Goal: Information Seeking & Learning: Learn about a topic

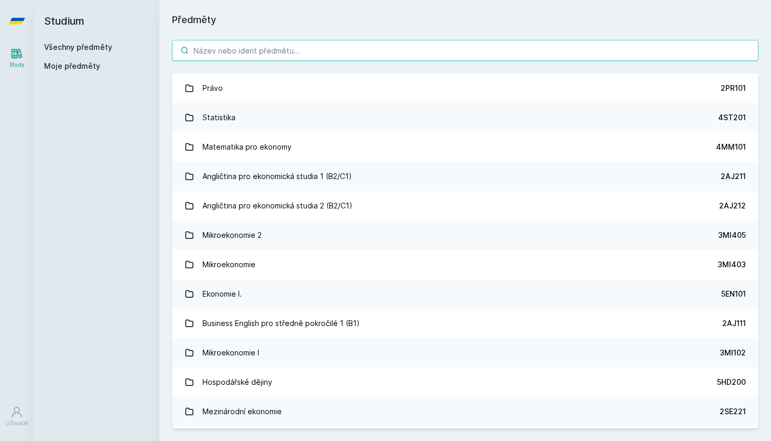
click at [312, 54] on input "search" at bounding box center [465, 50] width 586 height 21
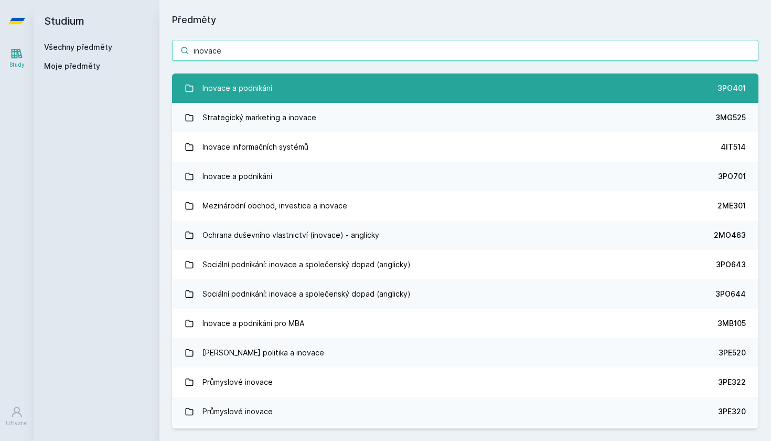
type input "inovace"
click at [237, 88] on div "Inovace a podnikání" at bounding box center [237, 88] width 70 height 21
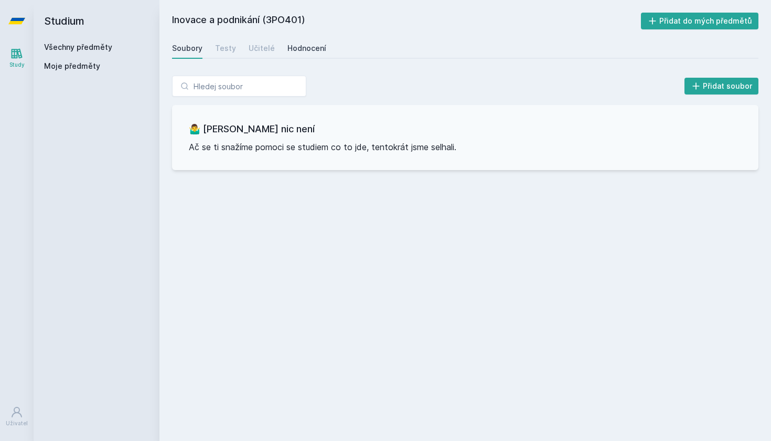
click at [309, 54] on link "Hodnocení" at bounding box center [306, 48] width 39 height 21
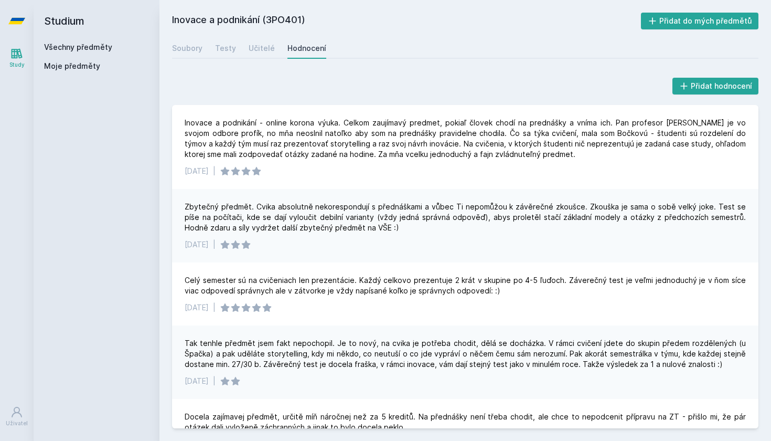
click at [57, 27] on h2 "Studium" at bounding box center [96, 21] width 105 height 42
click at [23, 23] on icon at bounding box center [16, 21] width 17 height 42
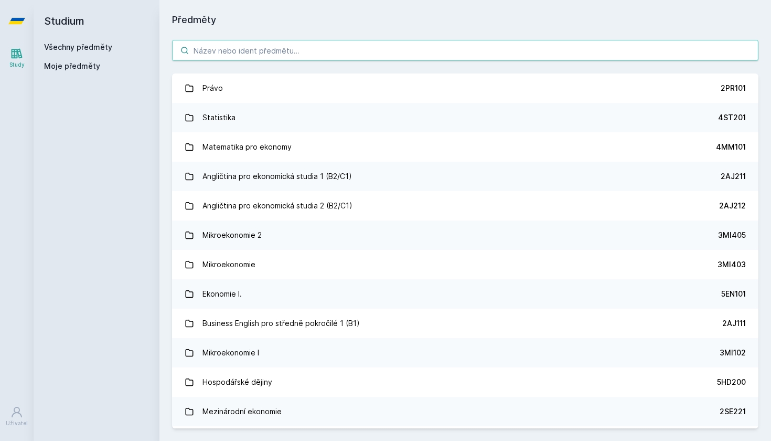
click at [279, 48] on input "search" at bounding box center [465, 50] width 586 height 21
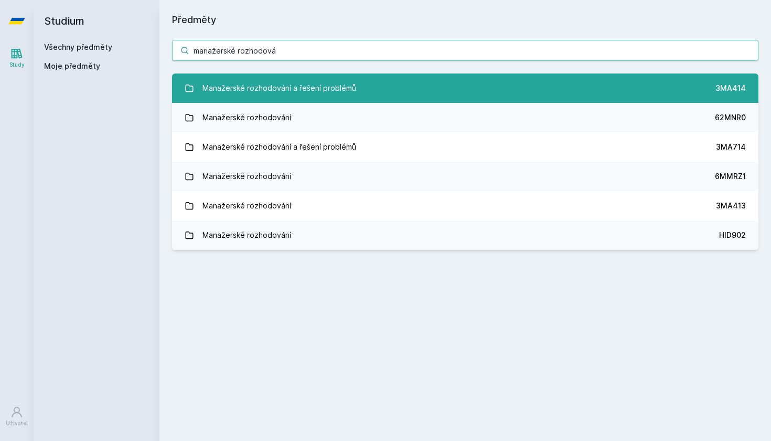
type input "manažerské rozhodová"
click at [381, 91] on link "Manažerské rozhodování a řešení problémů 3MA414" at bounding box center [465, 87] width 586 height 29
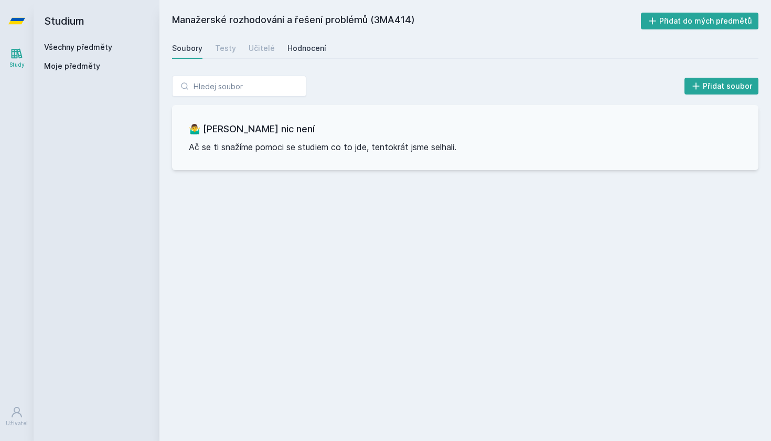
click at [302, 42] on link "Hodnocení" at bounding box center [306, 48] width 39 height 21
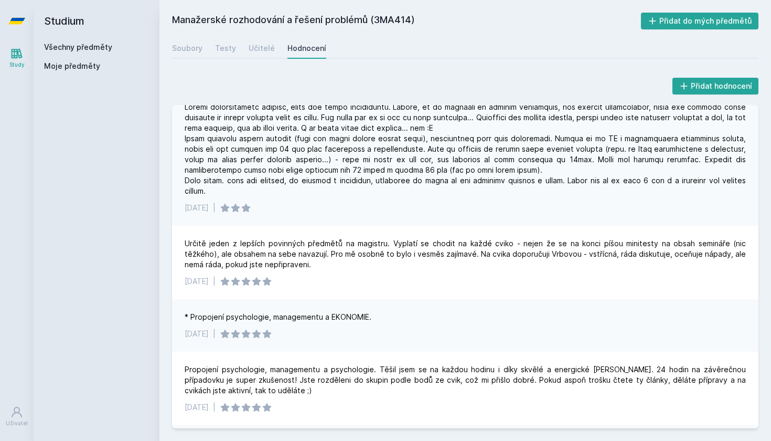
click at [19, 20] on icon at bounding box center [16, 21] width 17 height 6
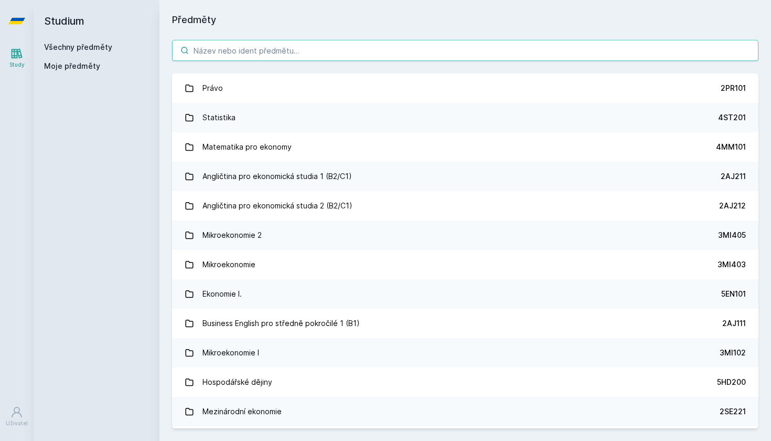
click at [262, 53] on input "search" at bounding box center [465, 50] width 586 height 21
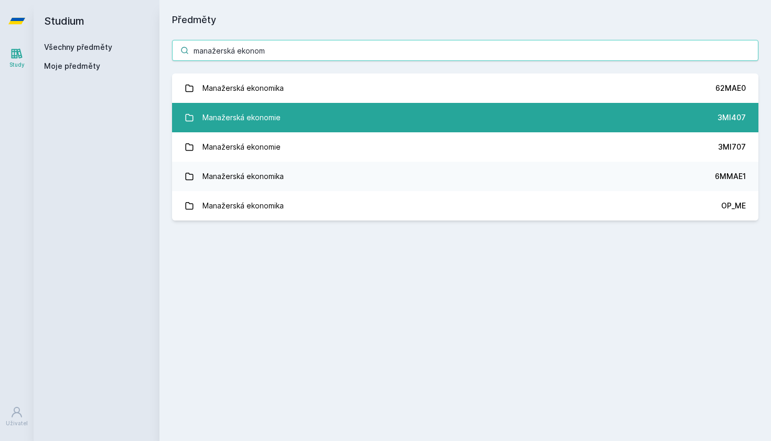
type input "manažerská ekonom"
click at [298, 125] on link "Manažerská ekonomie 3MI407" at bounding box center [465, 117] width 586 height 29
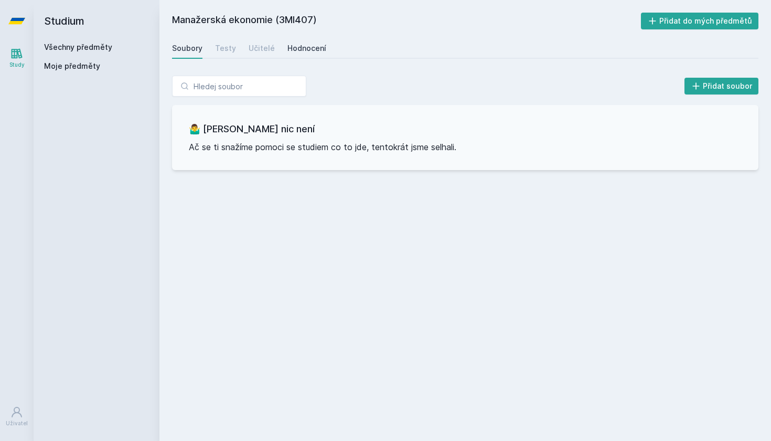
click at [298, 46] on div "Hodnocení" at bounding box center [306, 48] width 39 height 10
click at [23, 19] on icon at bounding box center [16, 21] width 17 height 6
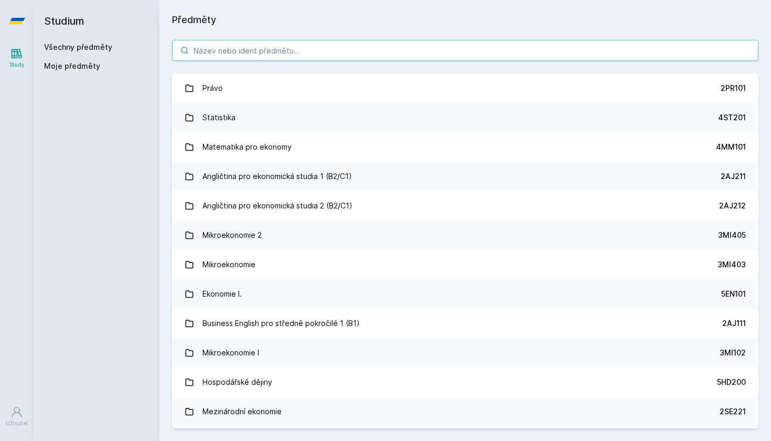
click at [241, 54] on input "search" at bounding box center [465, 50] width 586 height 21
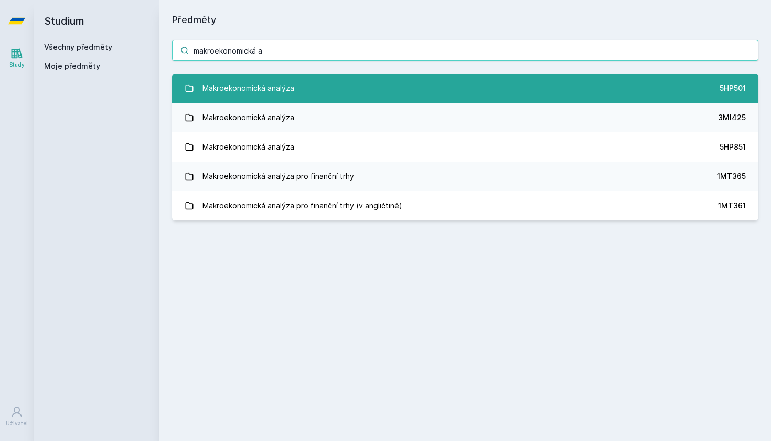
type input "makroekonomická a"
click at [271, 88] on div "Makroekonomická analýza" at bounding box center [248, 88] width 92 height 21
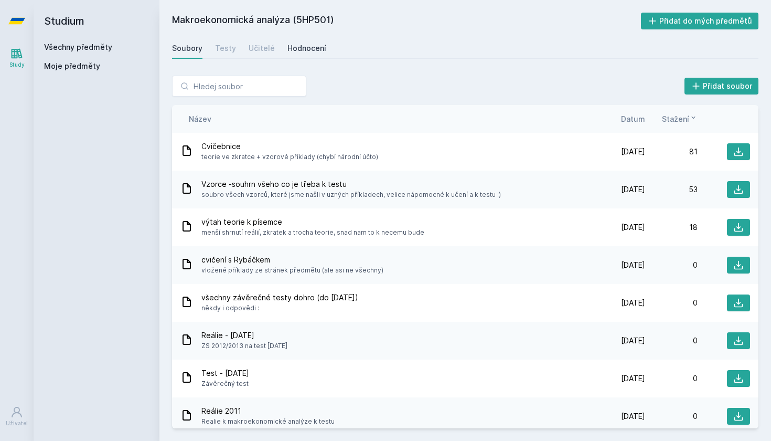
click at [298, 48] on div "Hodnocení" at bounding box center [306, 48] width 39 height 10
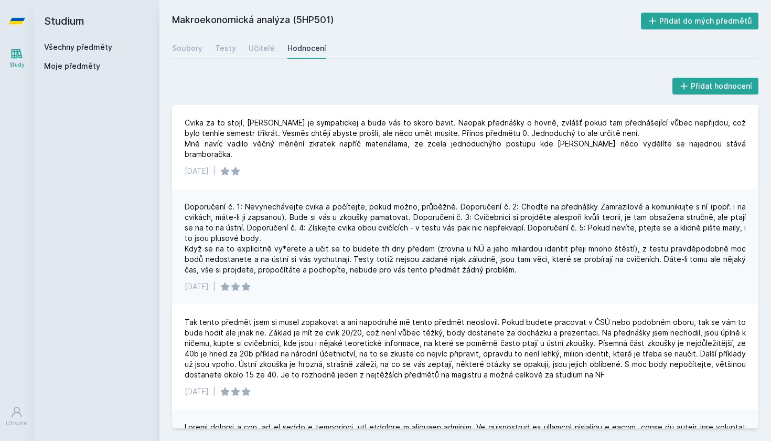
click at [19, 17] on icon at bounding box center [16, 21] width 17 height 42
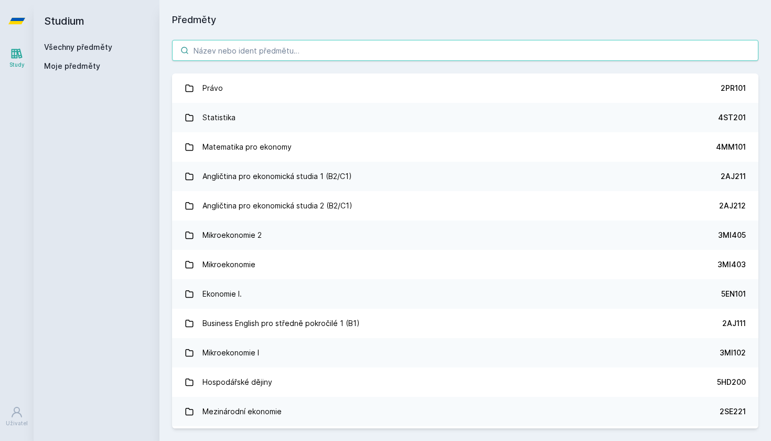
click at [306, 57] on input "search" at bounding box center [465, 50] width 586 height 21
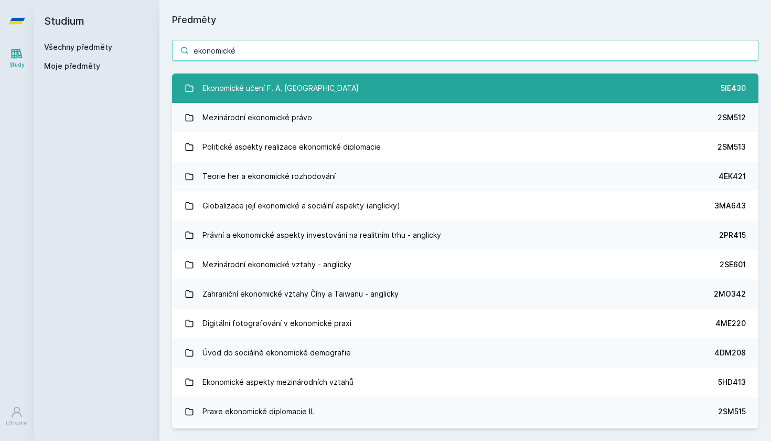
type input "ekonomické"
click at [250, 80] on div "Ekonomické učení F. A. [GEOGRAPHIC_DATA]" at bounding box center [280, 88] width 156 height 21
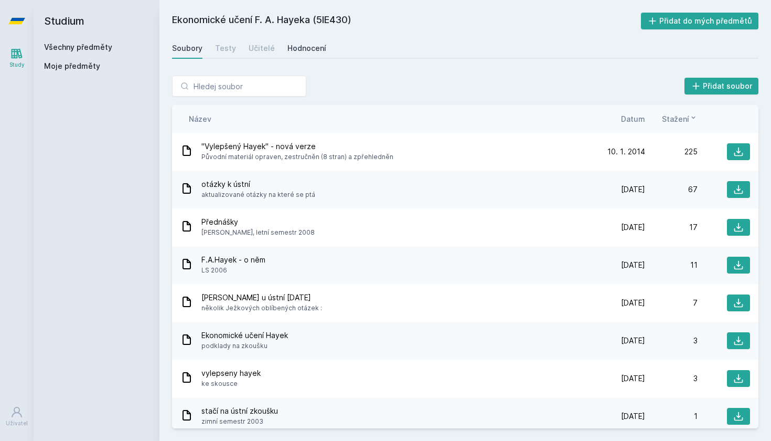
click at [303, 45] on div "Hodnocení" at bounding box center [306, 48] width 39 height 10
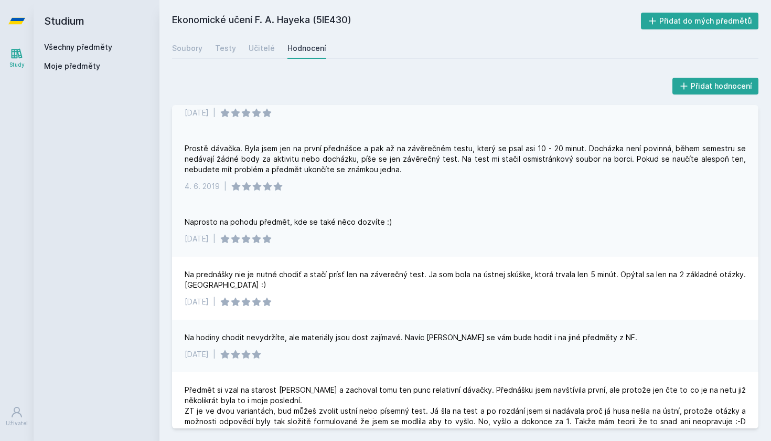
scroll to position [101, 0]
